Goal: Task Accomplishment & Management: Complete application form

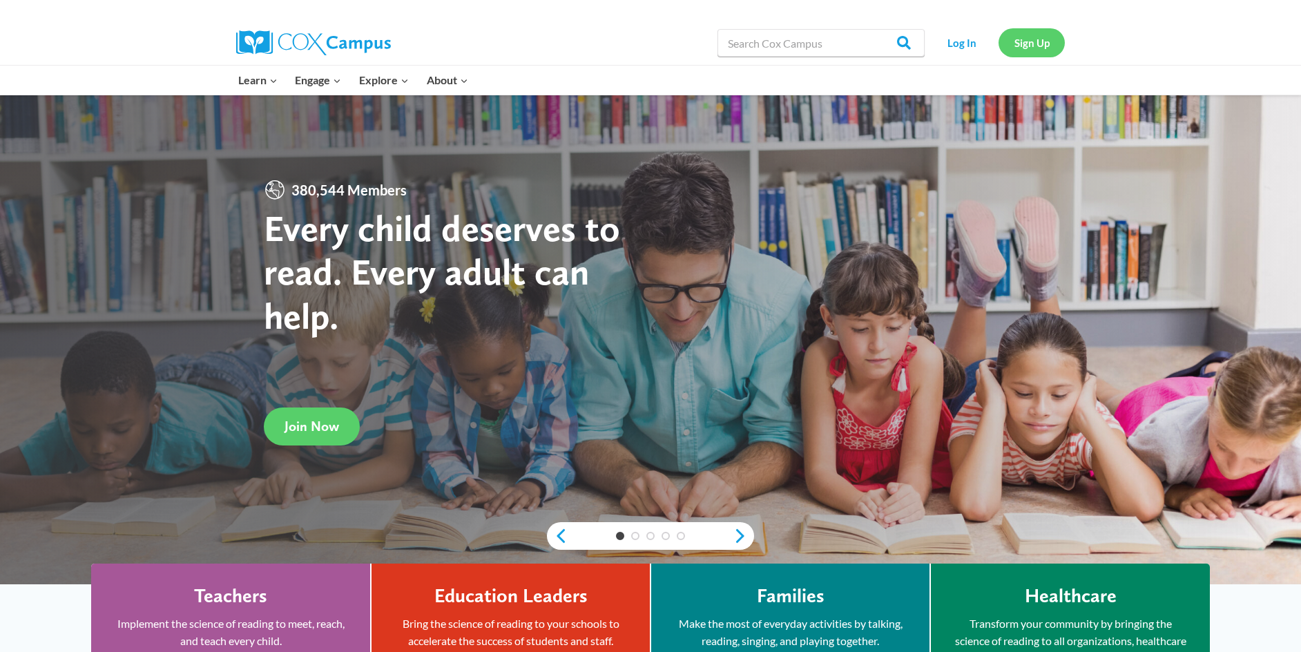
click at [1036, 42] on link "Sign Up" at bounding box center [1032, 42] width 66 height 28
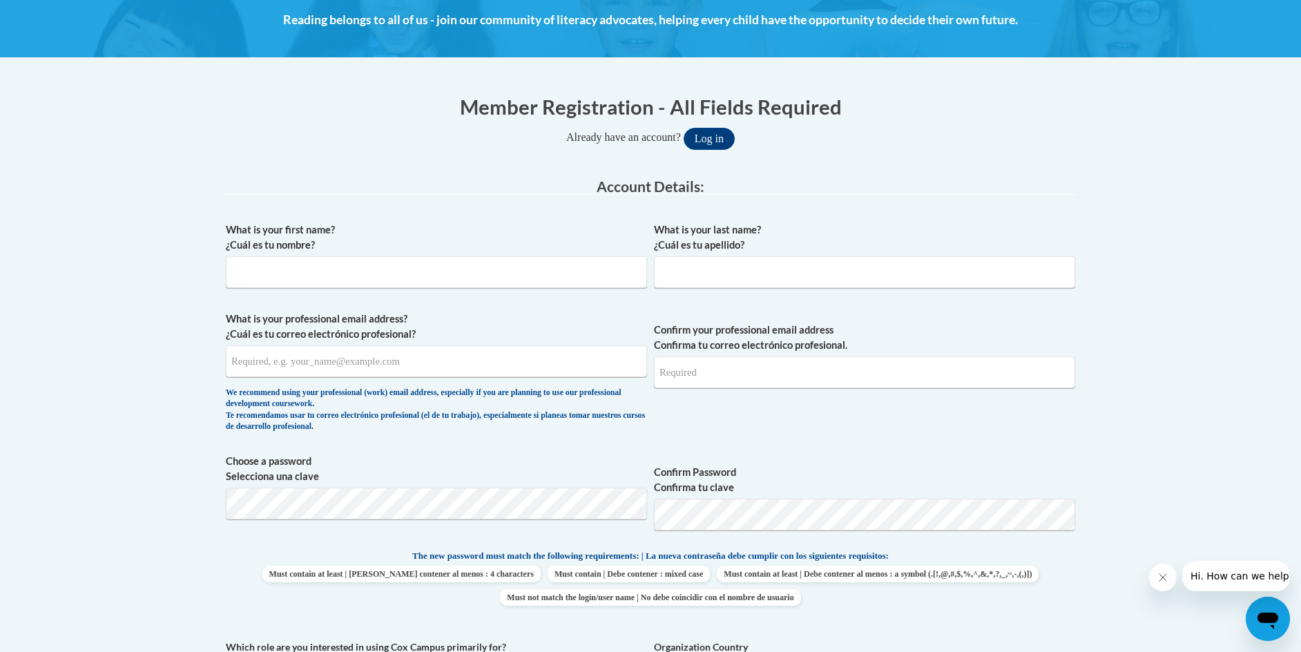
scroll to position [207, 0]
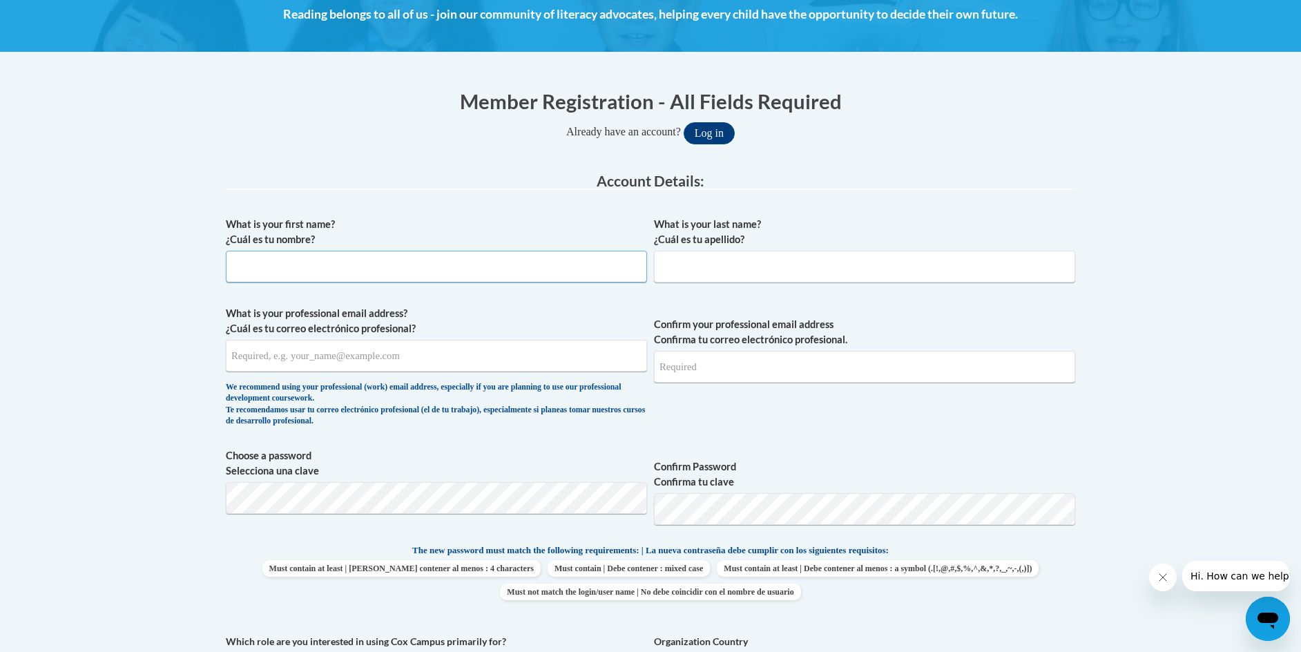
click at [299, 259] on input "What is your first name? ¿Cuál es tu nombre?" at bounding box center [436, 267] width 421 height 32
type input "[PERSON_NAME]"
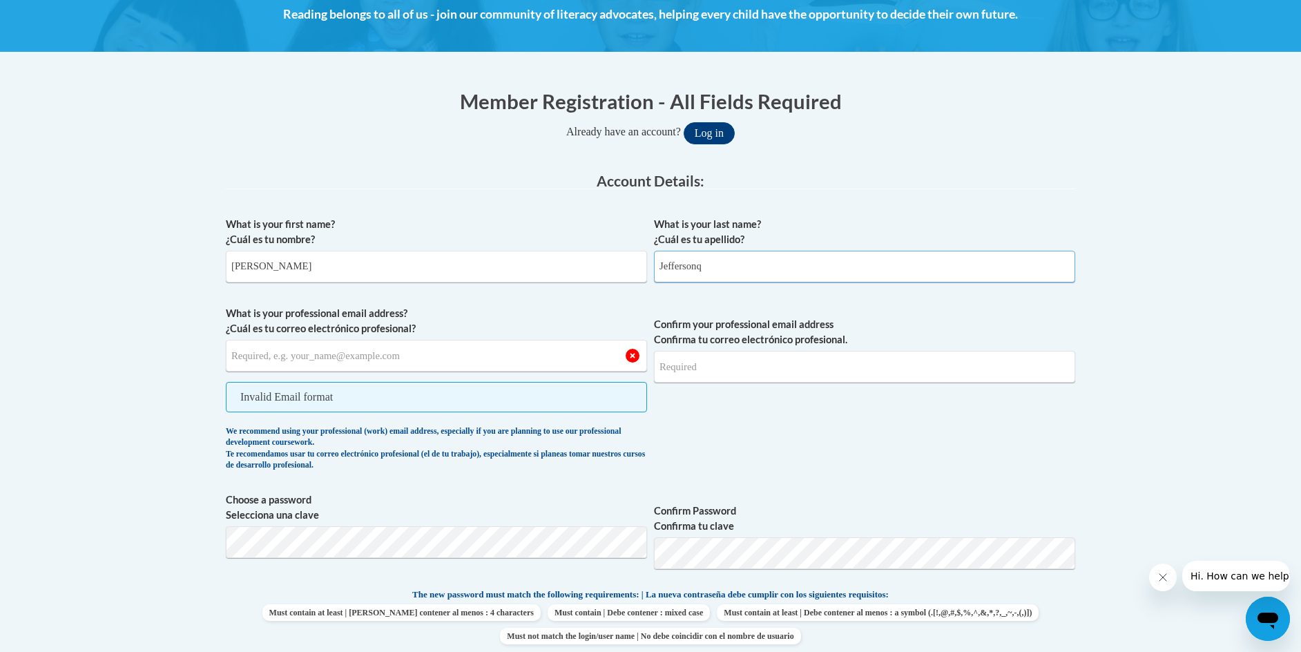
click at [727, 262] on input "Jeffersonq" at bounding box center [864, 267] width 421 height 32
type input "Jefferson"
click at [360, 365] on input "What is your professional email address? ¿Cuál es tu correo electrónico profesi…" at bounding box center [436, 356] width 421 height 32
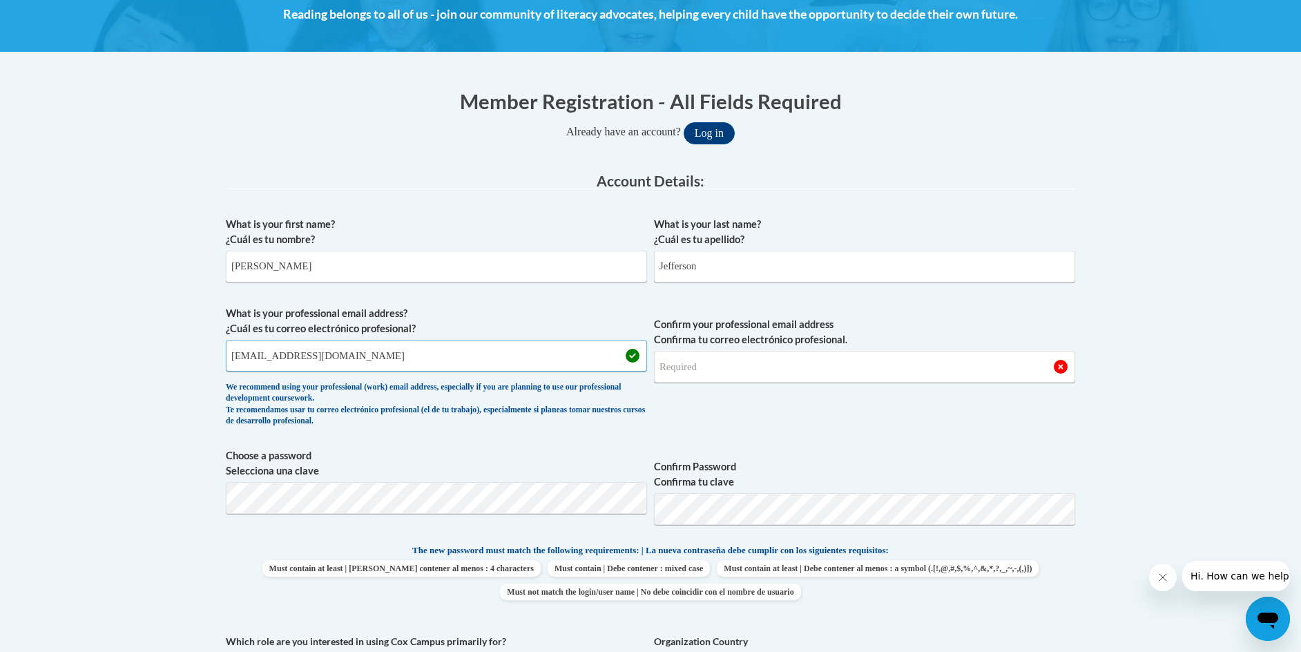
type input "[EMAIL_ADDRESS][DOMAIN_NAME]"
click at [719, 367] on input "Confirm your professional email address Confirma tu correo electrónico profesio…" at bounding box center [864, 367] width 421 height 32
type input "[EMAIL_ADDRESS][DOMAIN_NAME]"
click at [684, 122] on button "Log in" at bounding box center [709, 133] width 51 height 22
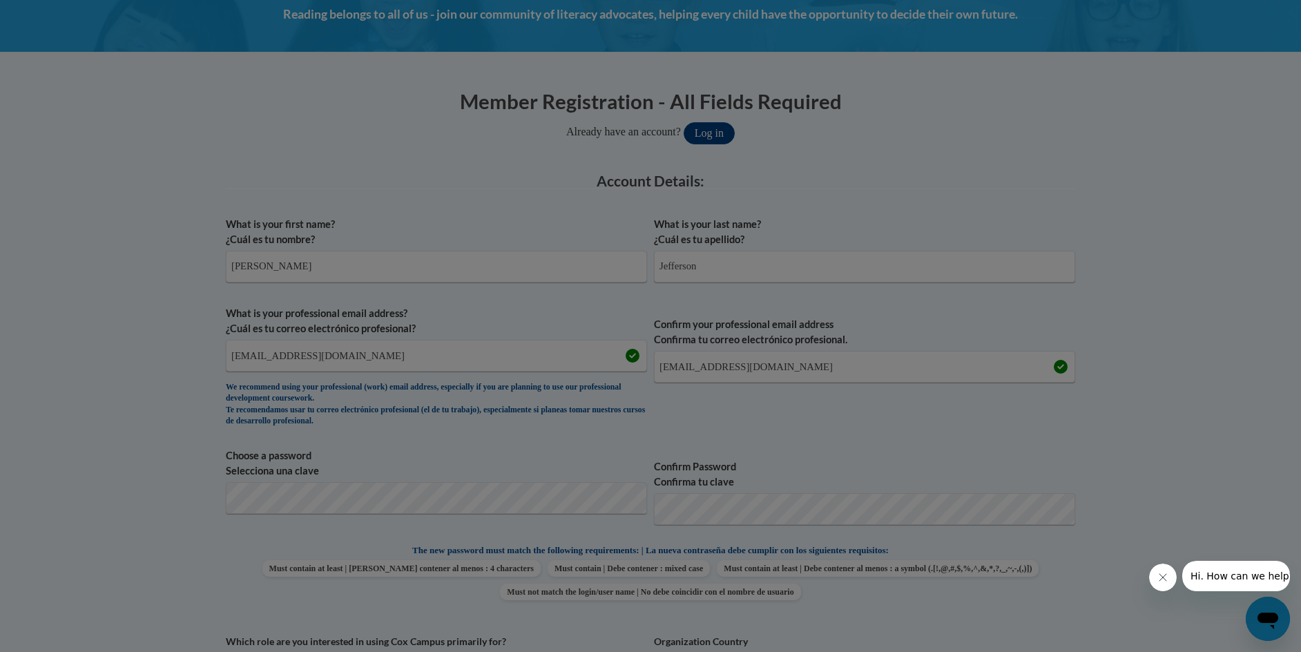
scroll to position [257, 0]
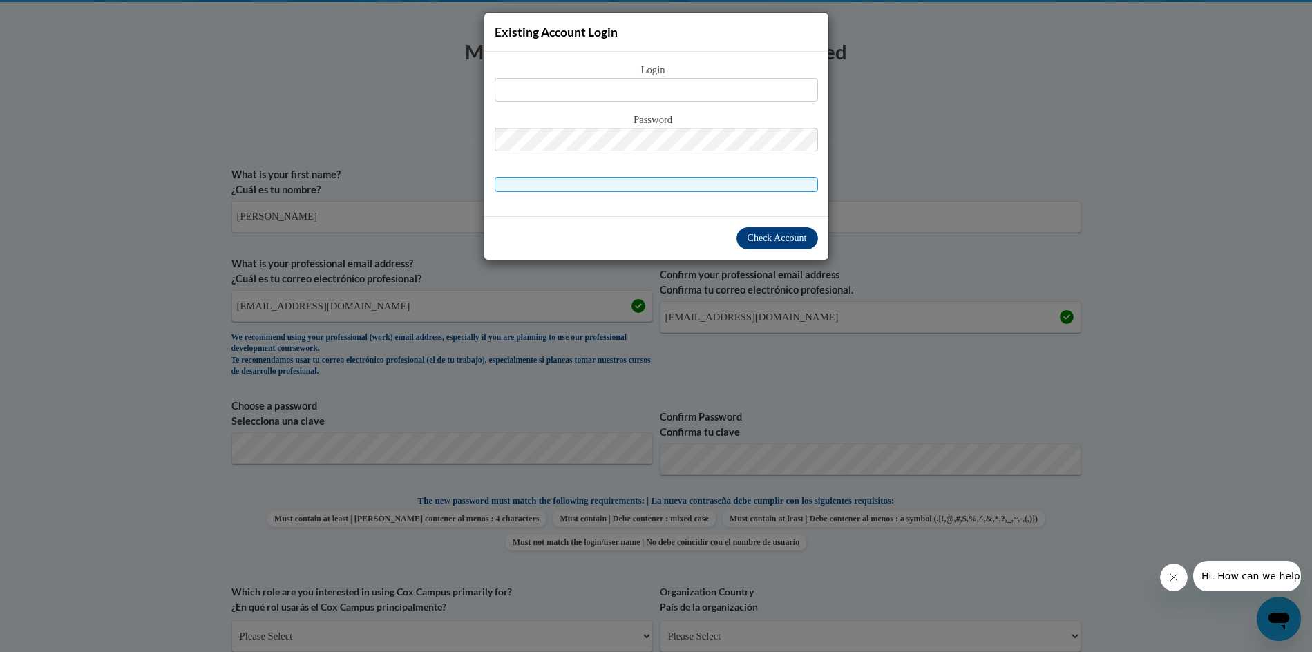
click at [1039, 287] on div "Existing Account Login Login Password" at bounding box center [656, 326] width 1312 height 652
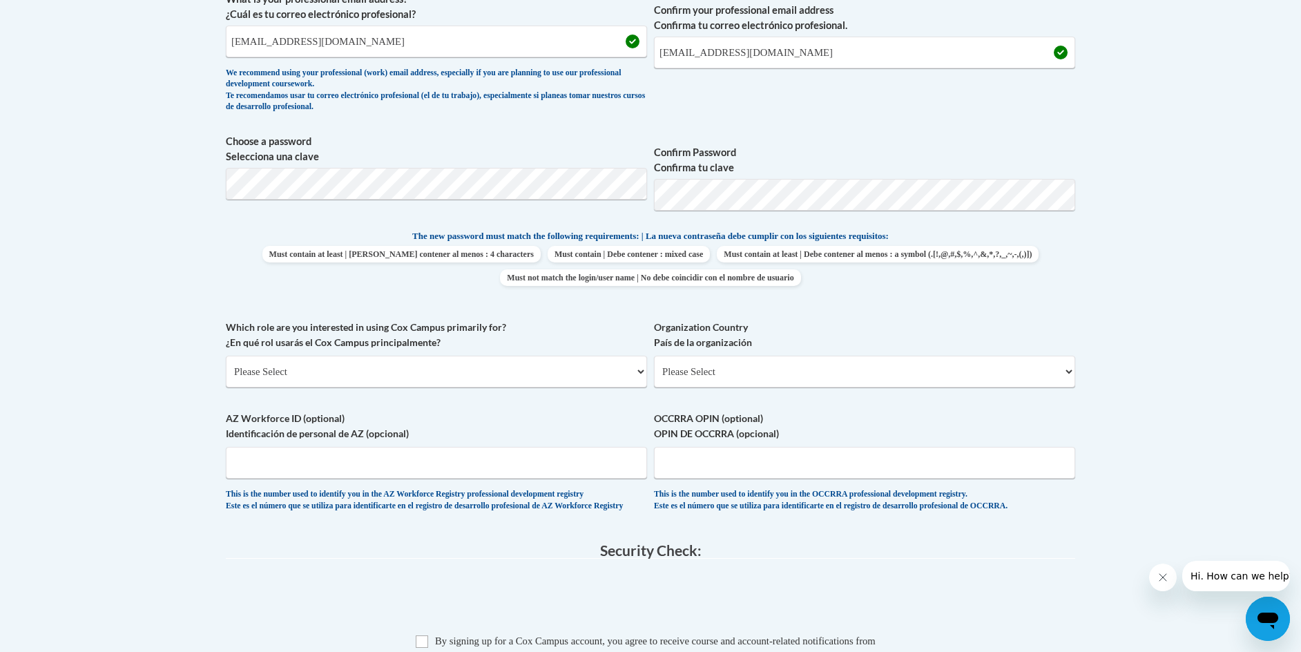
scroll to position [533, 0]
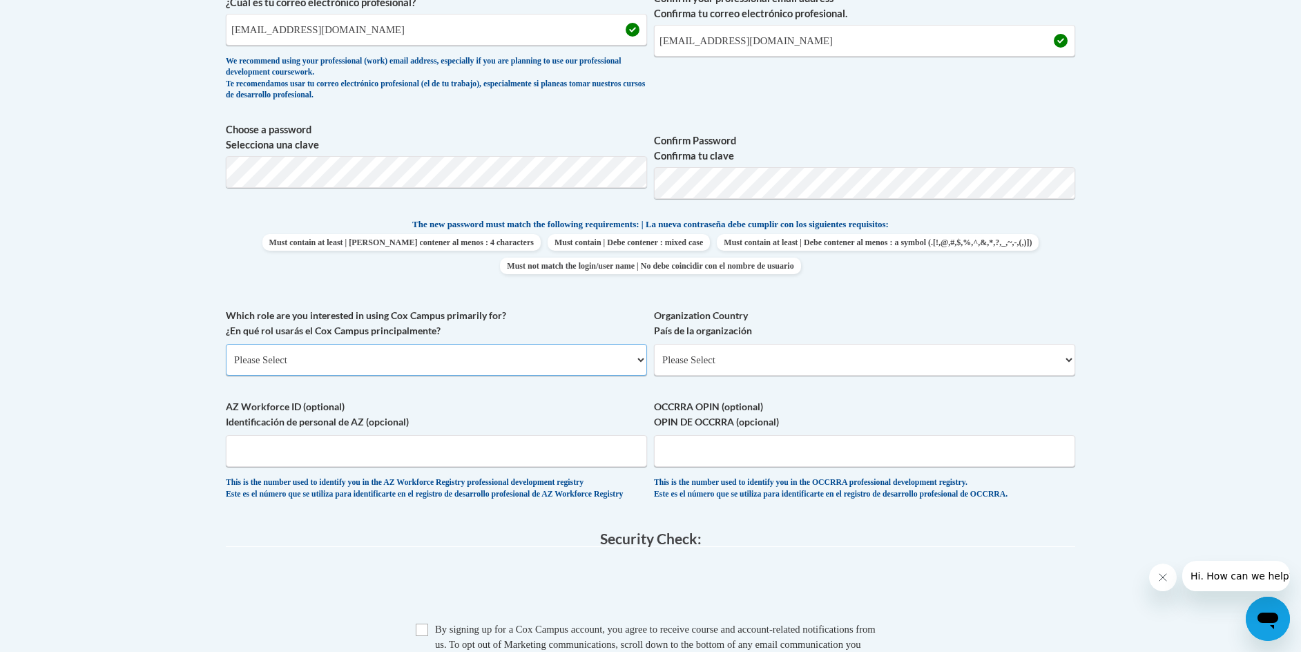
click at [340, 368] on select "Please Select College/University | Colegio/Universidad Community/Nonprofit Part…" at bounding box center [436, 360] width 421 height 32
select select "fbf2d438-af2f-41f8-98f1-81c410e29de3"
click at [226, 344] on select "Please Select College/University | Colegio/Universidad Community/Nonprofit Part…" at bounding box center [436, 360] width 421 height 32
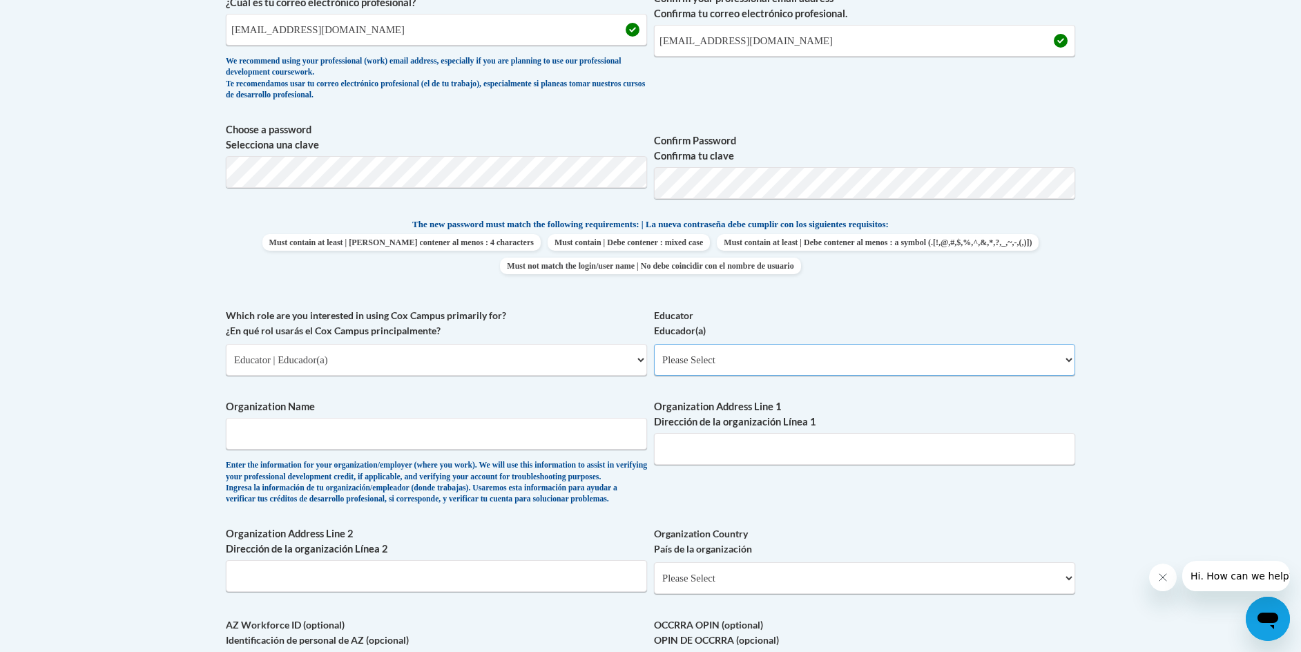
click at [709, 352] on select "Please Select Early Learning/Daycare Teacher/Family Home Care Provider | Maestr…" at bounding box center [864, 360] width 421 height 32
select select "8e40623d-54d0-45cd-9f92-5df65cd3f8cf"
click at [654, 344] on select "Please Select Early Learning/Daycare Teacher/Family Home Care Provider | Maestr…" at bounding box center [864, 360] width 421 height 32
click at [284, 445] on input "Organization Name" at bounding box center [436, 434] width 421 height 32
type input "[GEOGRAPHIC_DATA]"
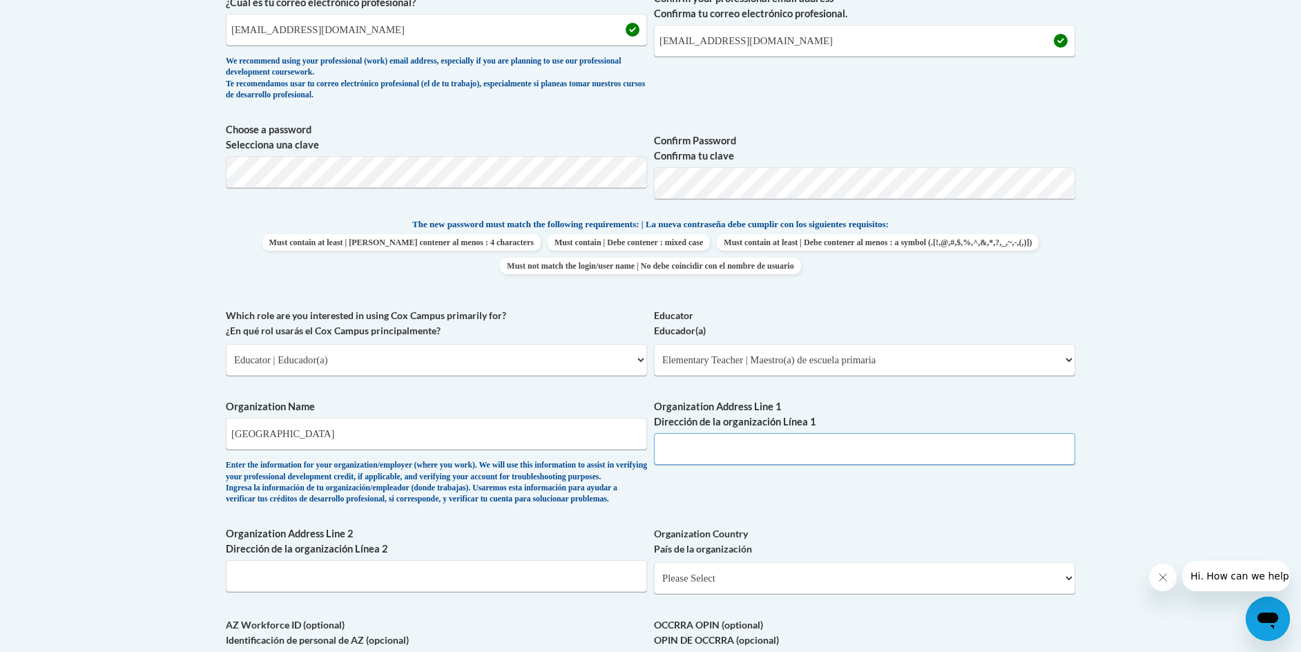
click at [722, 454] on input "Organization Address Line 1 Dirección de la organización Línea 1" at bounding box center [864, 449] width 421 height 32
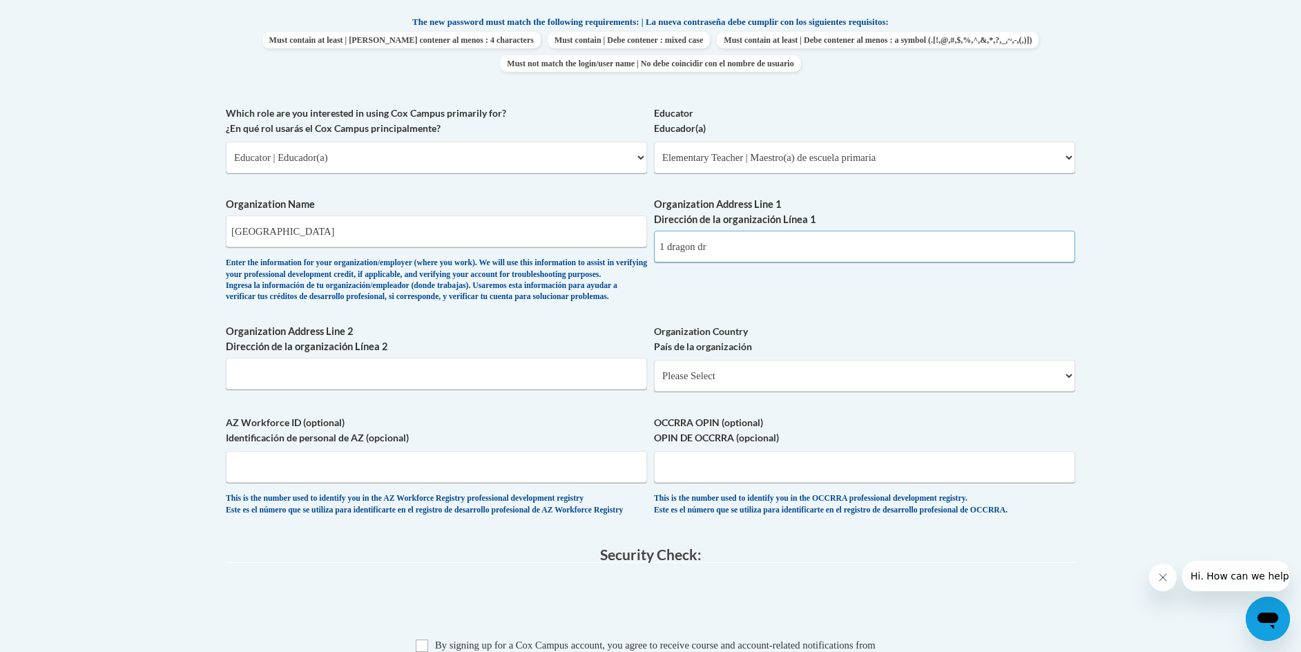
scroll to position [740, 0]
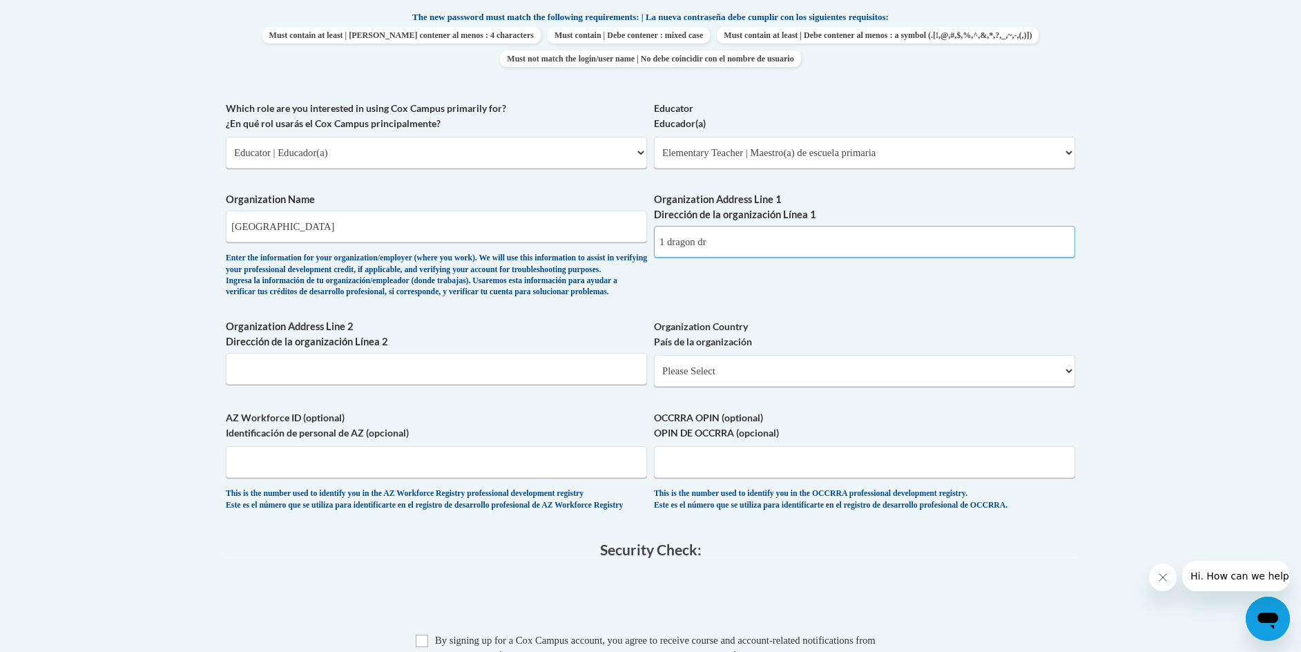
type input "1 dragon dr"
click at [725, 385] on select "Please Select [GEOGRAPHIC_DATA] | [GEOGRAPHIC_DATA] Outside of [GEOGRAPHIC_DATA…" at bounding box center [864, 371] width 421 height 32
select select "ad49bcad-a171-4b2e-b99c-48b446064914"
click at [654, 377] on select "Please Select [GEOGRAPHIC_DATA] | [GEOGRAPHIC_DATA] Outside of [GEOGRAPHIC_DATA…" at bounding box center [864, 371] width 421 height 32
select select
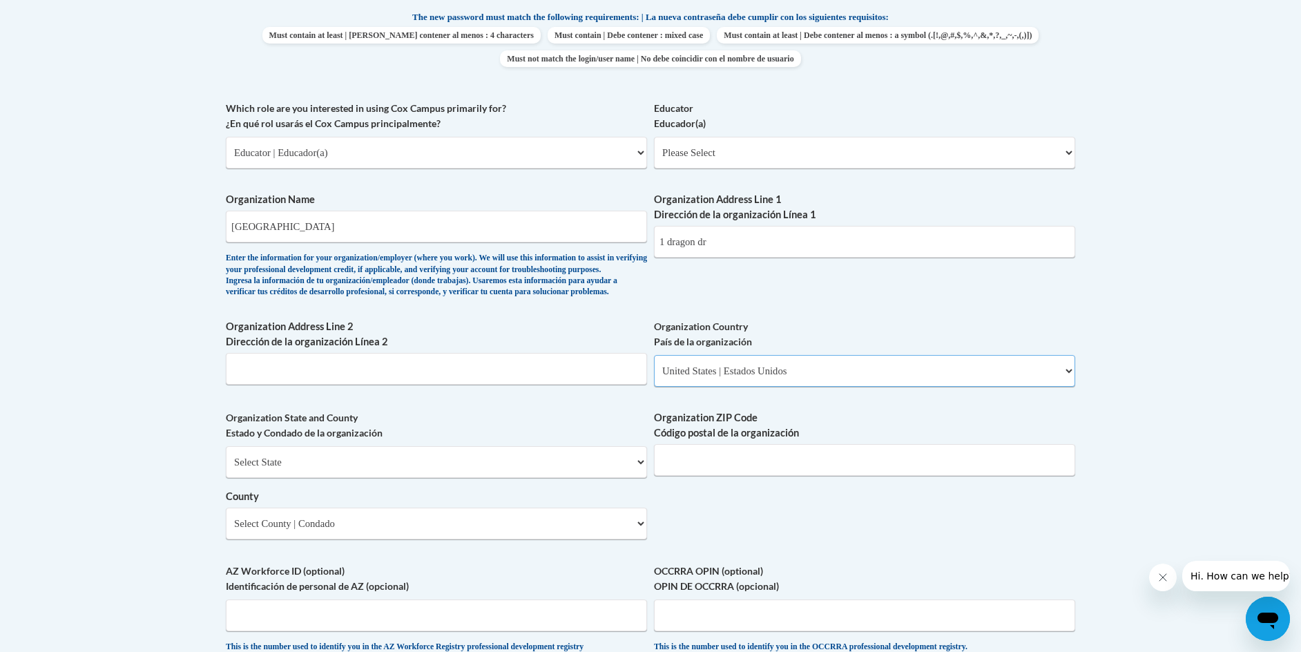
scroll to position [810, 0]
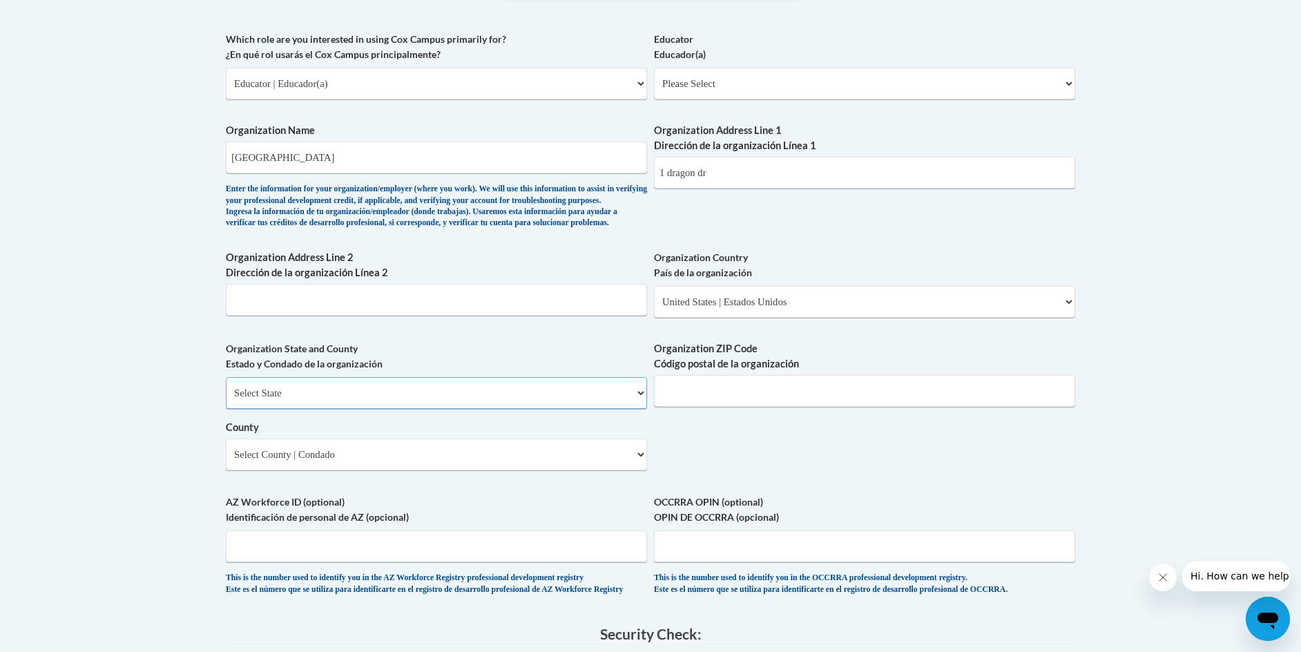
click at [309, 409] on select "Select State [US_STATE] [US_STATE] [US_STATE] [US_STATE] [US_STATE] [US_STATE] …" at bounding box center [436, 393] width 421 height 32
select select "[US_STATE]"
click at [226, 400] on select "Select State [US_STATE] [US_STATE] [US_STATE] [US_STATE] [US_STATE] [US_STATE] …" at bounding box center [436, 393] width 421 height 32
click at [708, 407] on input "Organization ZIP Code Código postal de la organización" at bounding box center [864, 391] width 421 height 32
type input "30147"
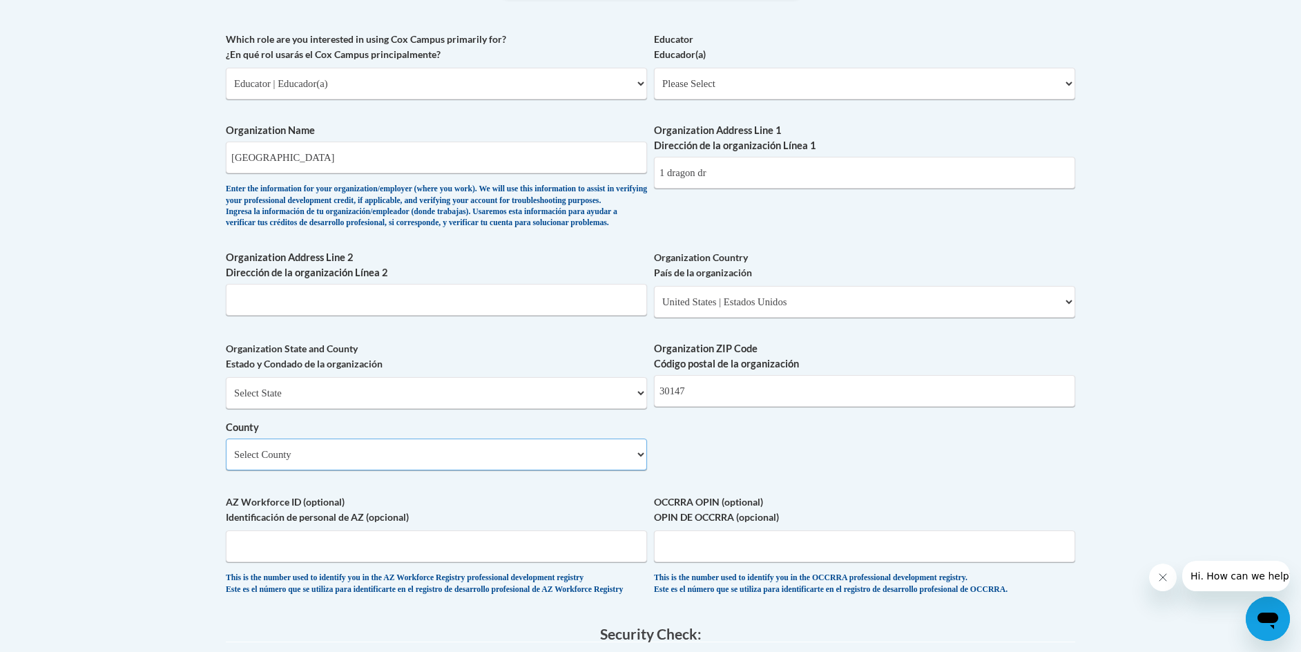
click at [364, 470] on select "Select County Appling [PERSON_NAME] [PERSON_NAME] [PERSON_NAME] [PERSON_NAME] B…" at bounding box center [436, 455] width 421 height 32
select select "[PERSON_NAME]"
click at [226, 461] on select "Select County Appling [PERSON_NAME] [PERSON_NAME] [PERSON_NAME] [PERSON_NAME] B…" at bounding box center [436, 455] width 421 height 32
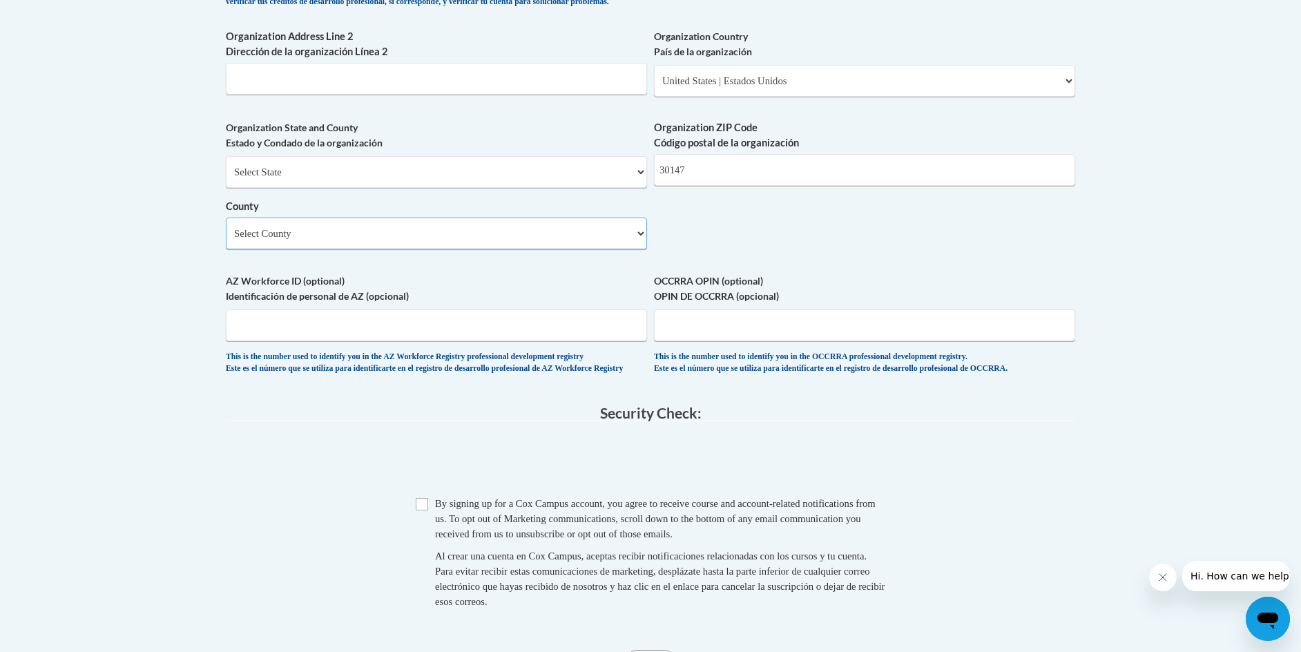
scroll to position [1155, 0]
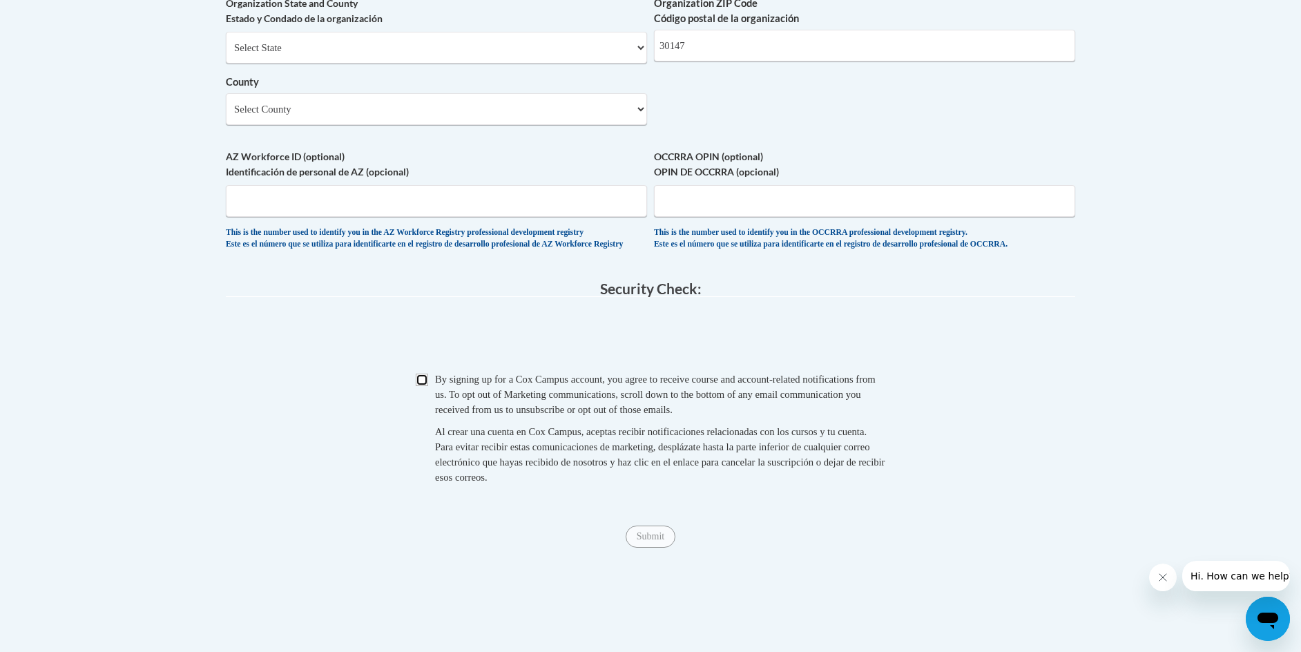
click at [427, 386] on input "Checkbox" at bounding box center [422, 380] width 12 height 12
checkbox input "true"
click at [649, 548] on input "Submit" at bounding box center [651, 537] width 50 height 22
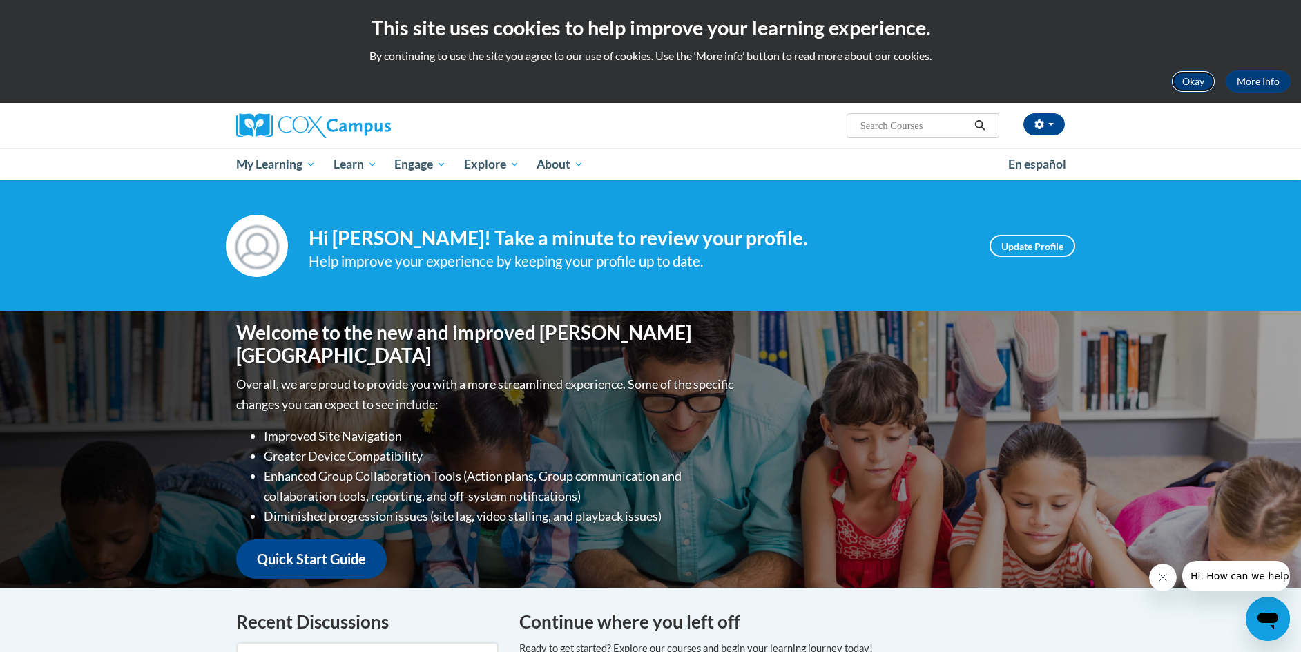
click at [1198, 80] on button "Okay" at bounding box center [1193, 81] width 44 height 22
